Goal: Navigation & Orientation: Find specific page/section

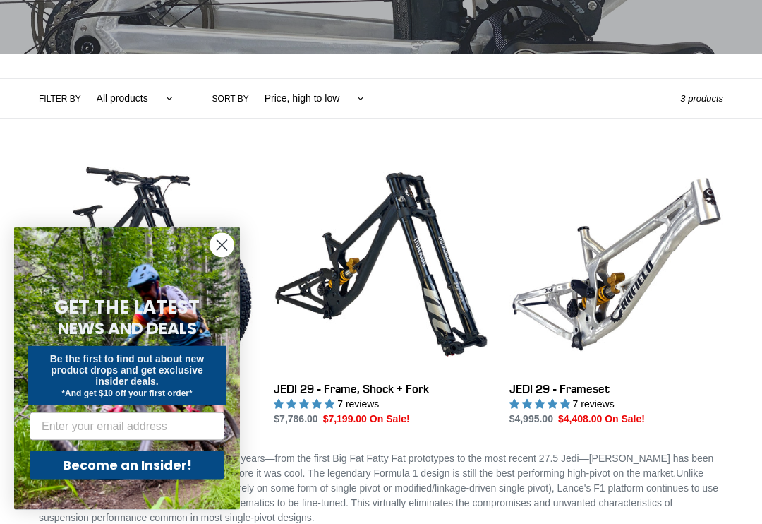
scroll to position [264, 0]
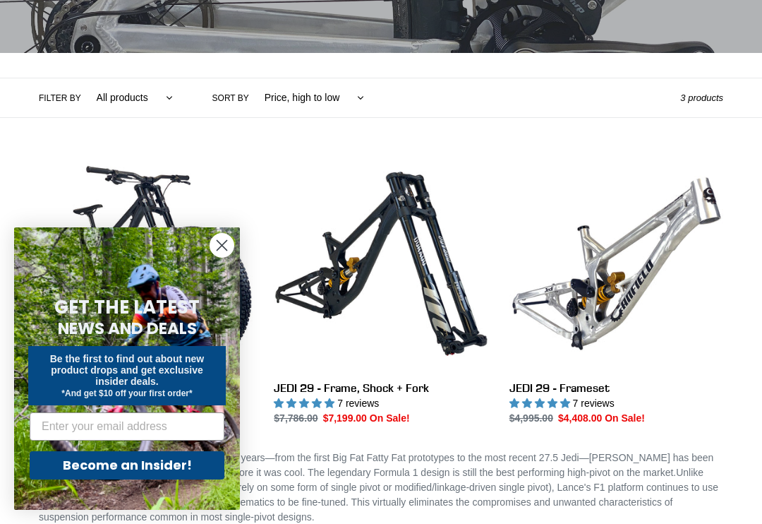
click at [227, 257] on circle "Close dialog" at bounding box center [221, 245] width 23 height 23
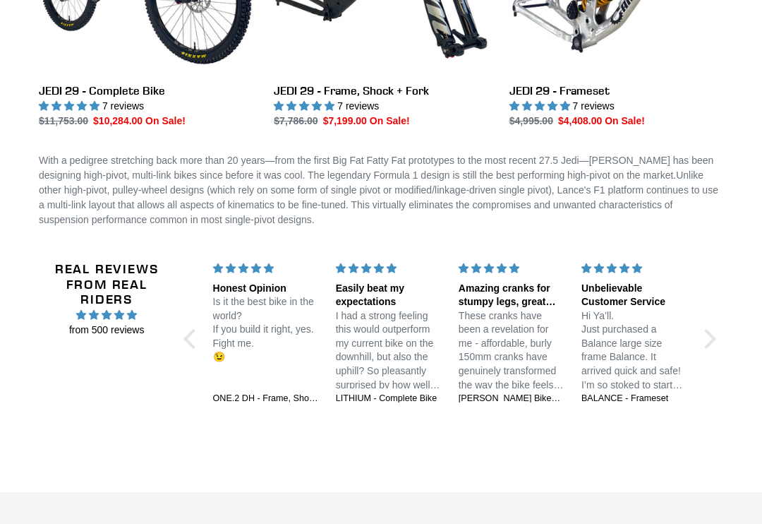
scroll to position [566, 0]
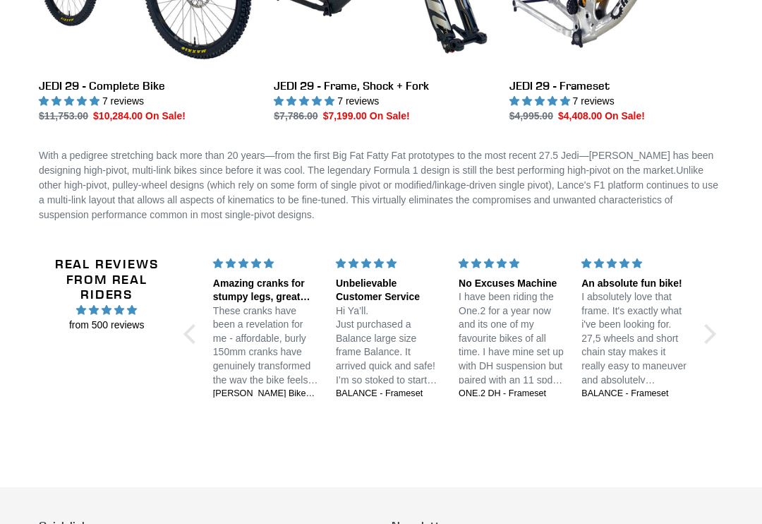
click at [174, 338] on div "Real Reviews from Real Riders from 500 reviews" at bounding box center [106, 326] width 137 height 141
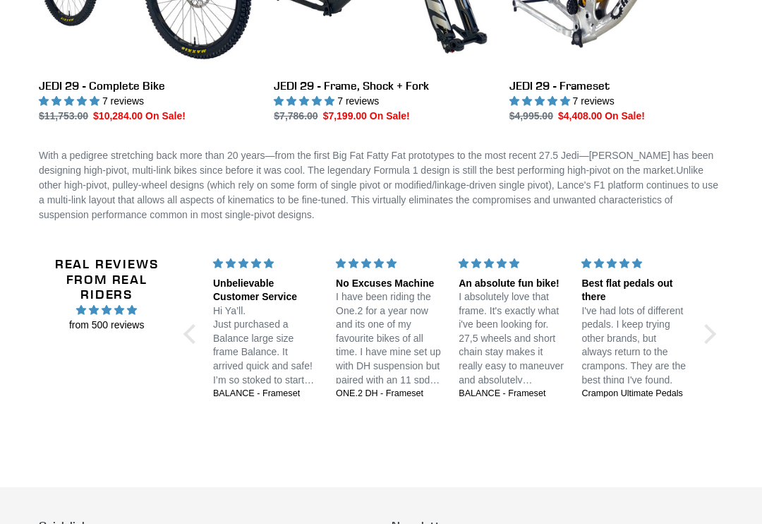
click at [169, 333] on div "Real Reviews from Real Riders from 500 reviews" at bounding box center [106, 326] width 137 height 141
click at [173, 335] on div "Real Reviews from Real Riders from 500 reviews" at bounding box center [106, 326] width 137 height 141
click at [180, 335] on div "Real Reviews from Real Riders from 500 reviews Jedi 29 DH: Unstoppable confiden…" at bounding box center [381, 335] width 686 height 226
click at [185, 333] on div at bounding box center [194, 334] width 20 height 20
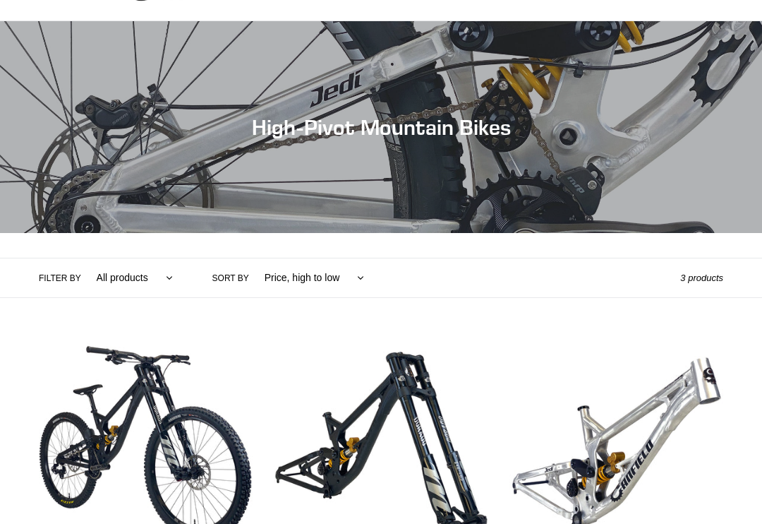
scroll to position [0, 0]
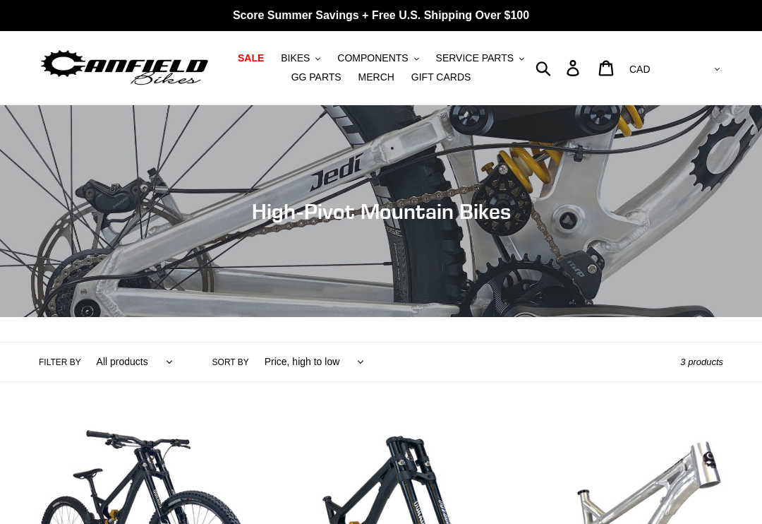
click at [309, 66] on button "BIKES .cls-1{fill:#231f20}" at bounding box center [301, 58] width 54 height 19
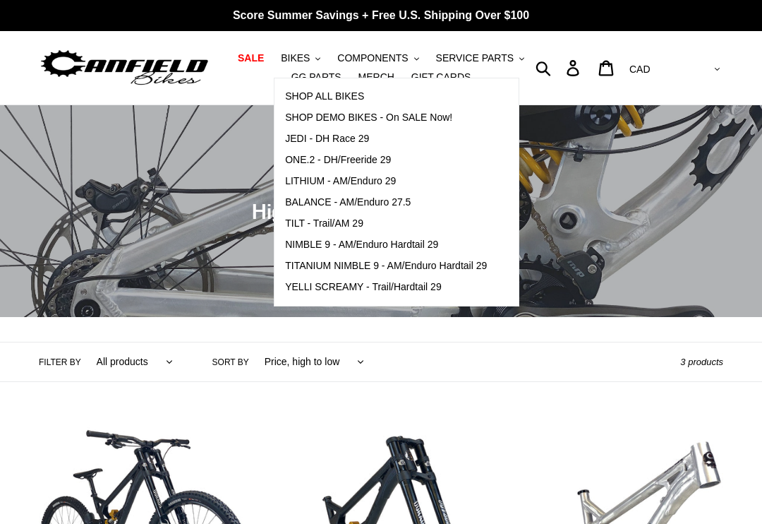
click at [308, 95] on span "SHOP ALL BIKES" at bounding box center [324, 96] width 79 height 12
